Goal: Navigation & Orientation: Find specific page/section

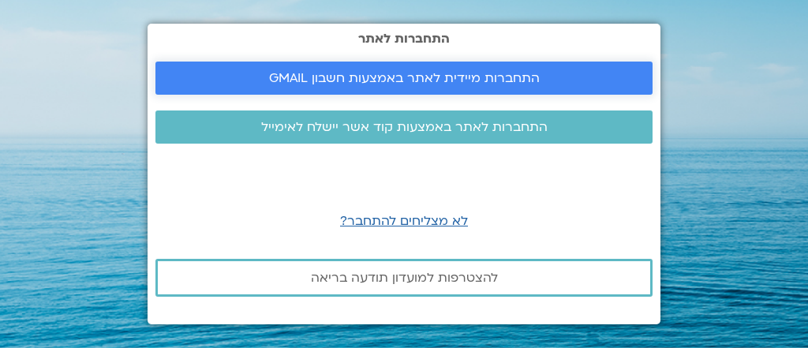
click at [353, 80] on span "התחברות מיידית לאתר באמצעות חשבון GMAIL" at bounding box center [404, 78] width 271 height 14
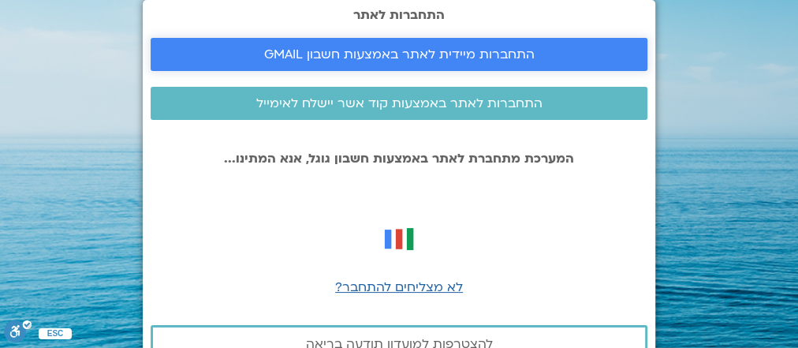
click at [368, 54] on span "התחברות מיידית לאתר באמצעות חשבון GMAIL" at bounding box center [399, 54] width 271 height 14
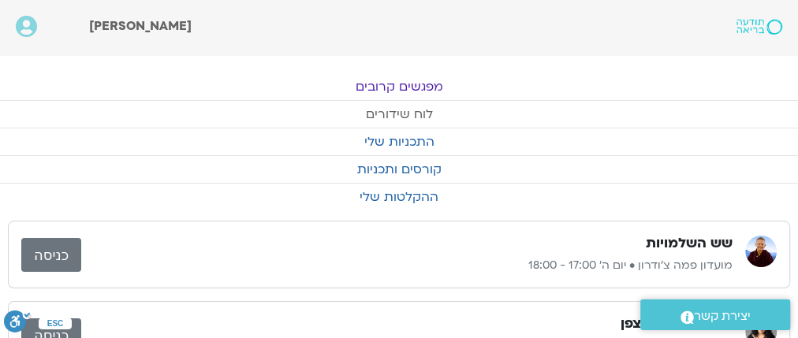
click at [384, 108] on link "לוח שידורים" at bounding box center [399, 114] width 798 height 27
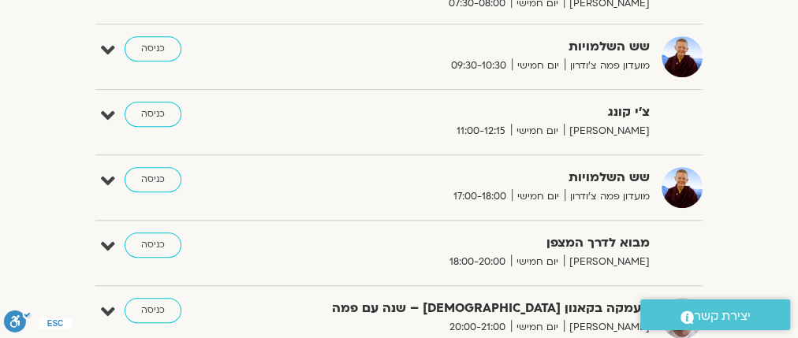
scroll to position [374, 0]
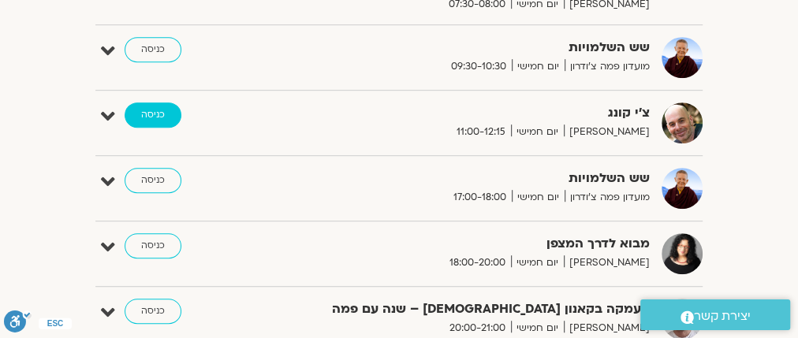
click at [160, 115] on link "כניסה" at bounding box center [153, 115] width 57 height 25
